Goal: Find specific page/section: Find specific page/section

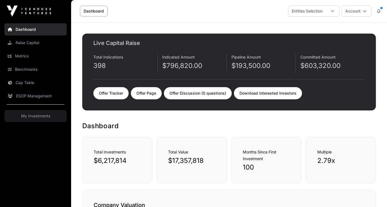
click at [119, 90] on link "Offer Tracker" at bounding box center [110, 93] width 35 height 12
click at [33, 12] on img at bounding box center [29, 11] width 44 height 11
